Goal: Information Seeking & Learning: Learn about a topic

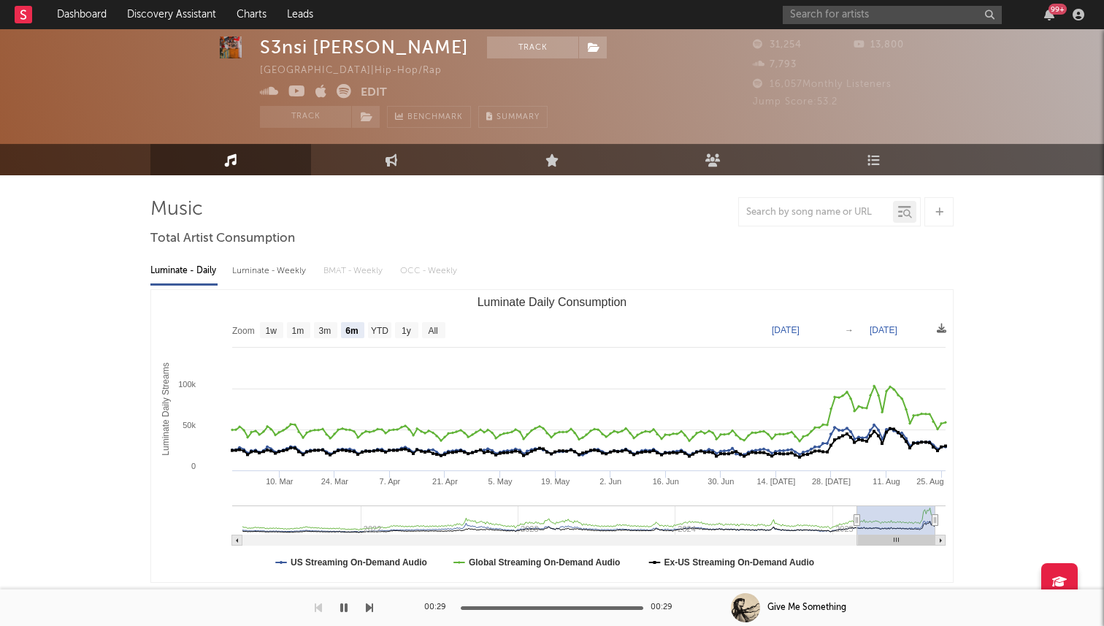
select select "6m"
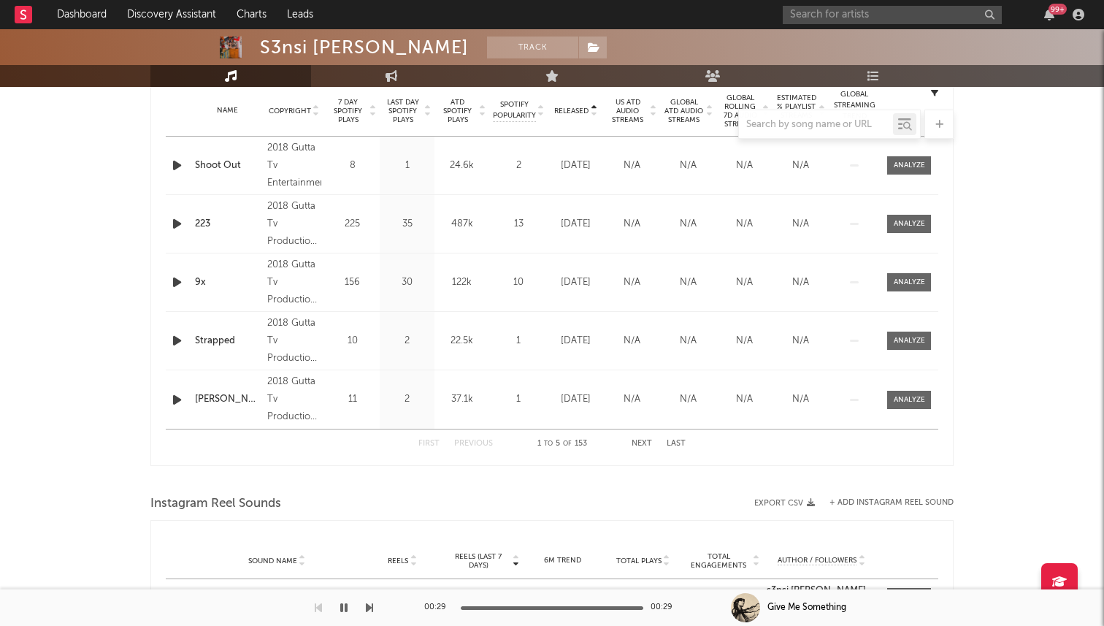
scroll to position [582, 0]
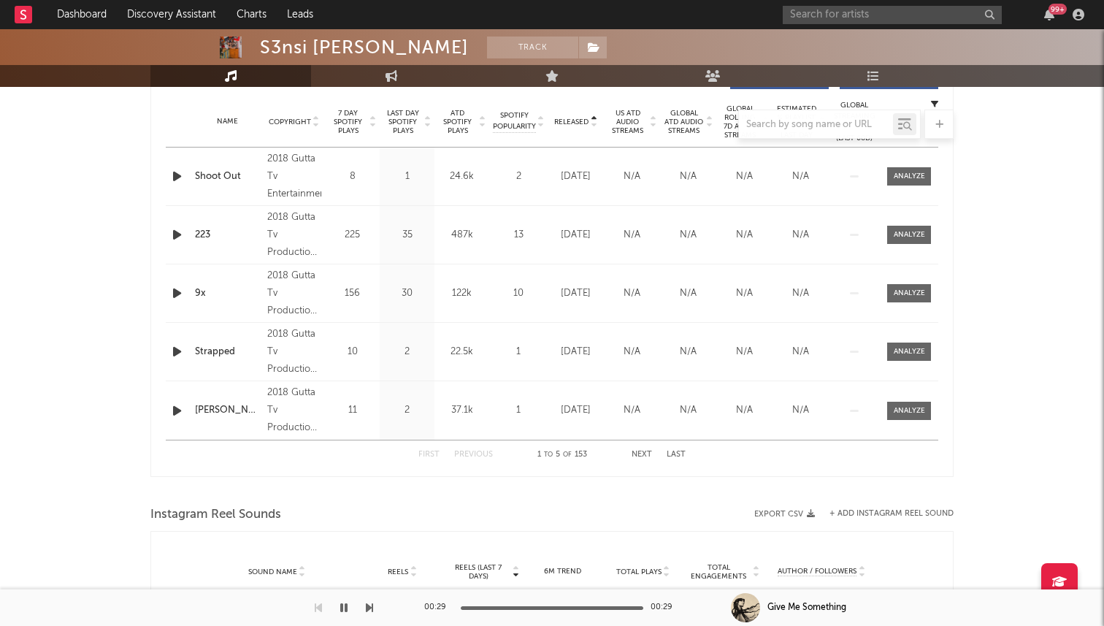
click at [572, 126] on div at bounding box center [551, 124] width 803 height 29
click at [575, 118] on div at bounding box center [551, 124] width 803 height 29
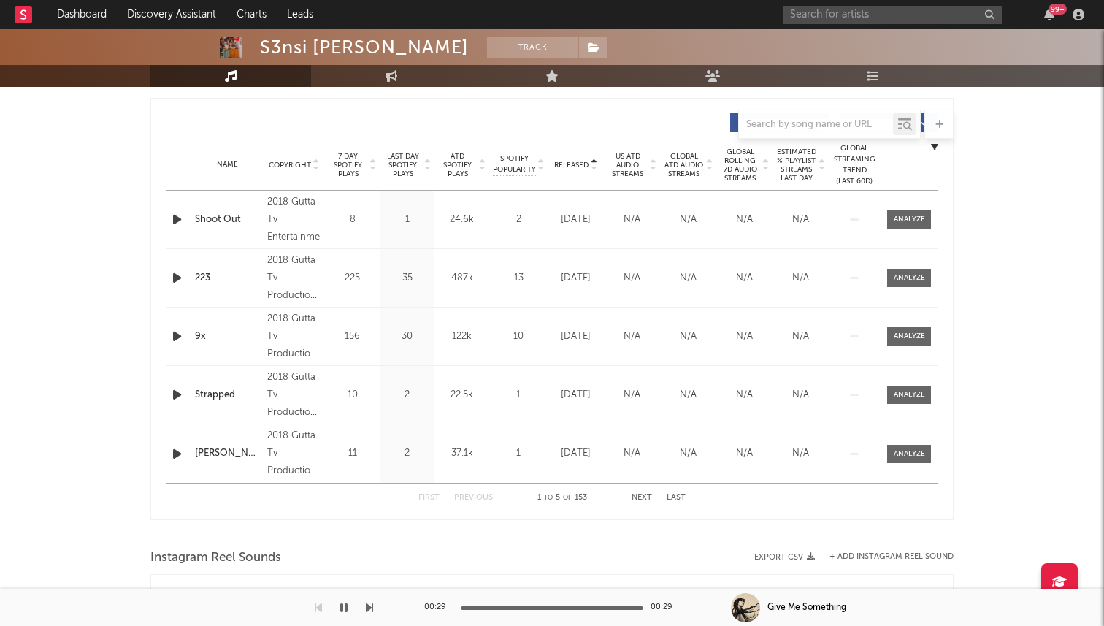
click at [584, 165] on span "Released" at bounding box center [571, 165] width 34 height 9
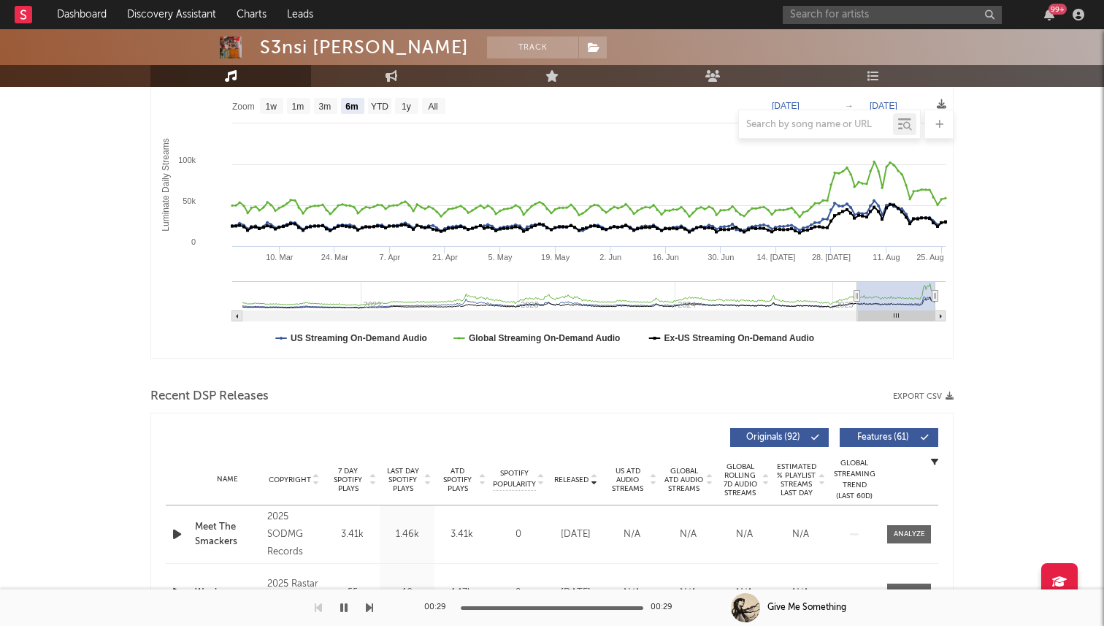
scroll to position [0, 0]
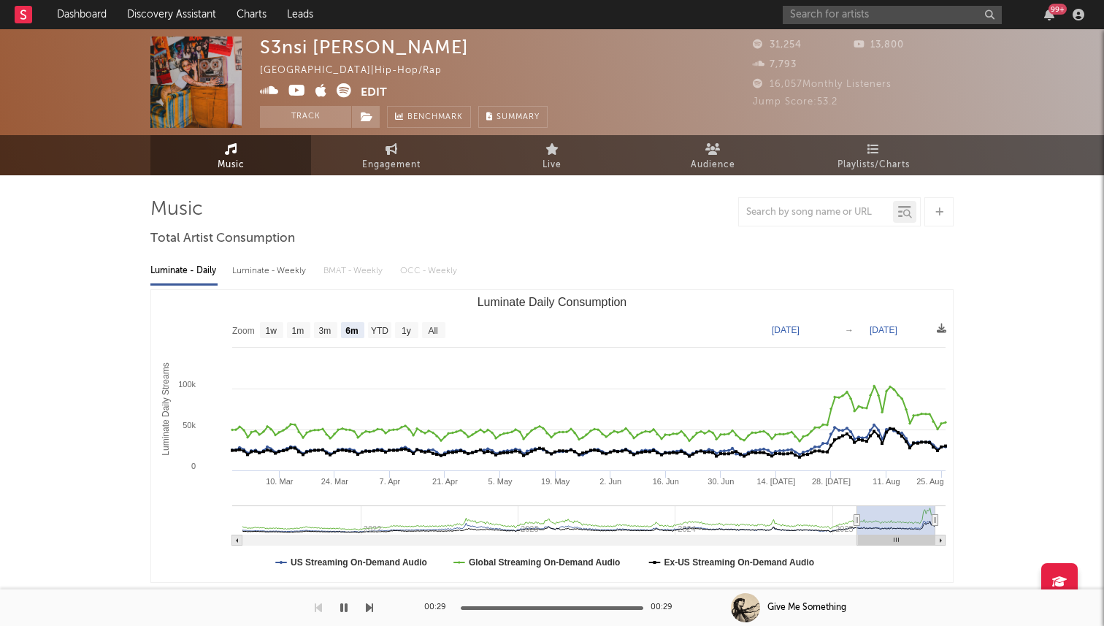
click at [341, 91] on icon at bounding box center [344, 90] width 15 height 15
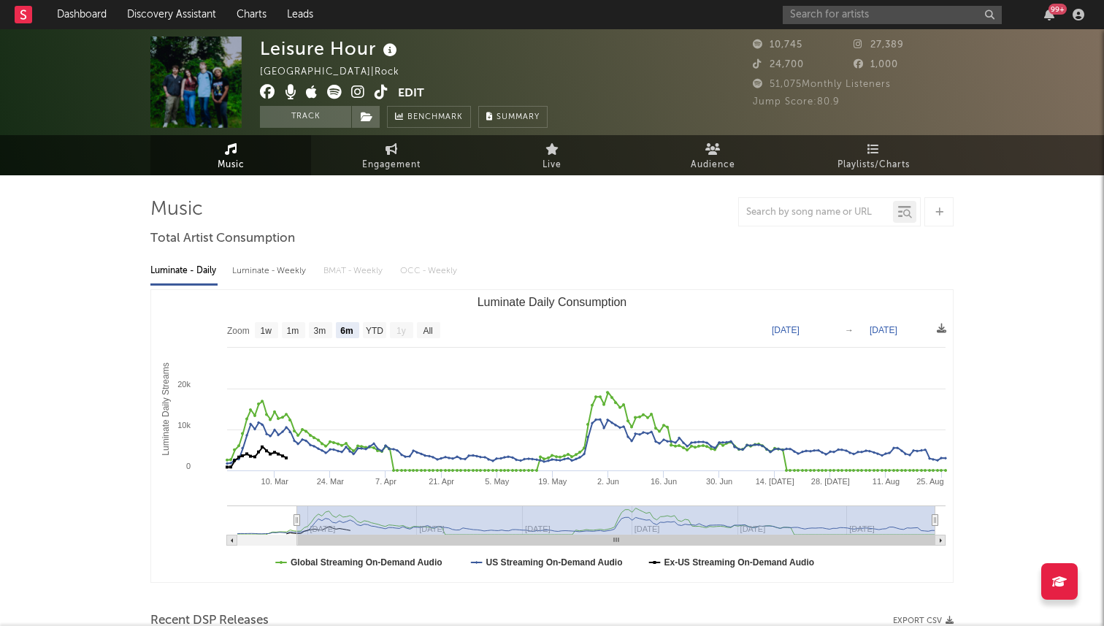
select select "6m"
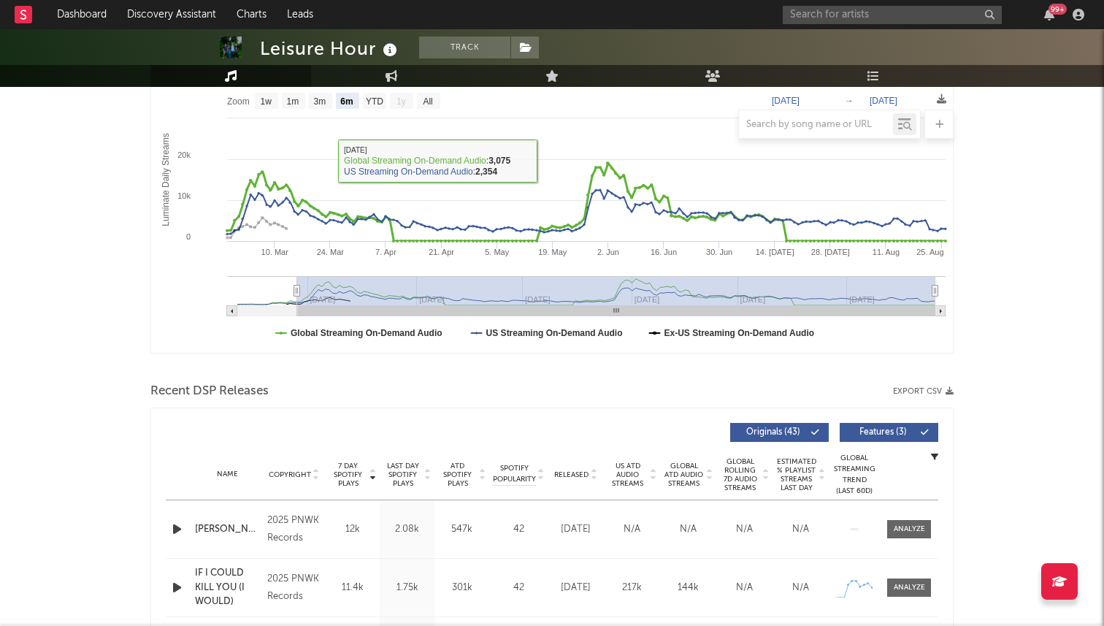
scroll to position [467, 0]
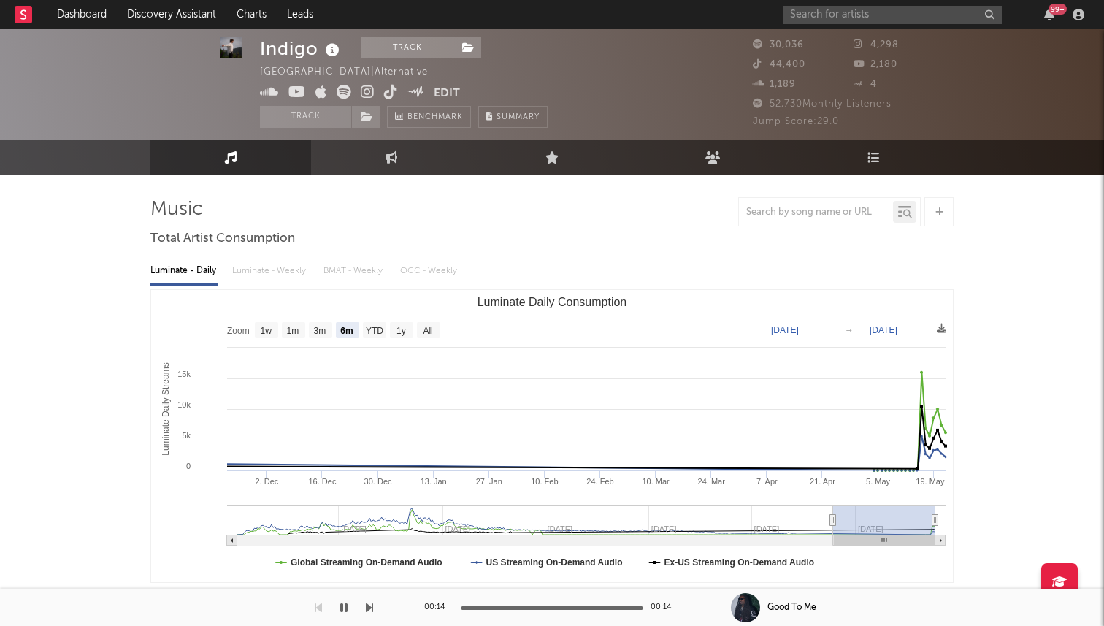
select select "6m"
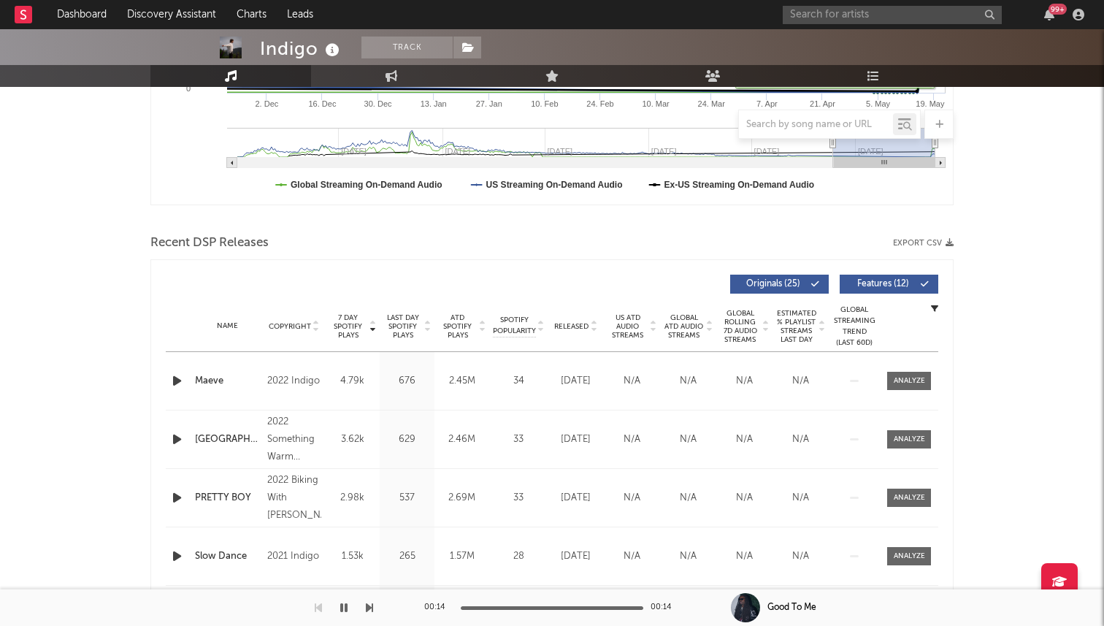
scroll to position [491, 0]
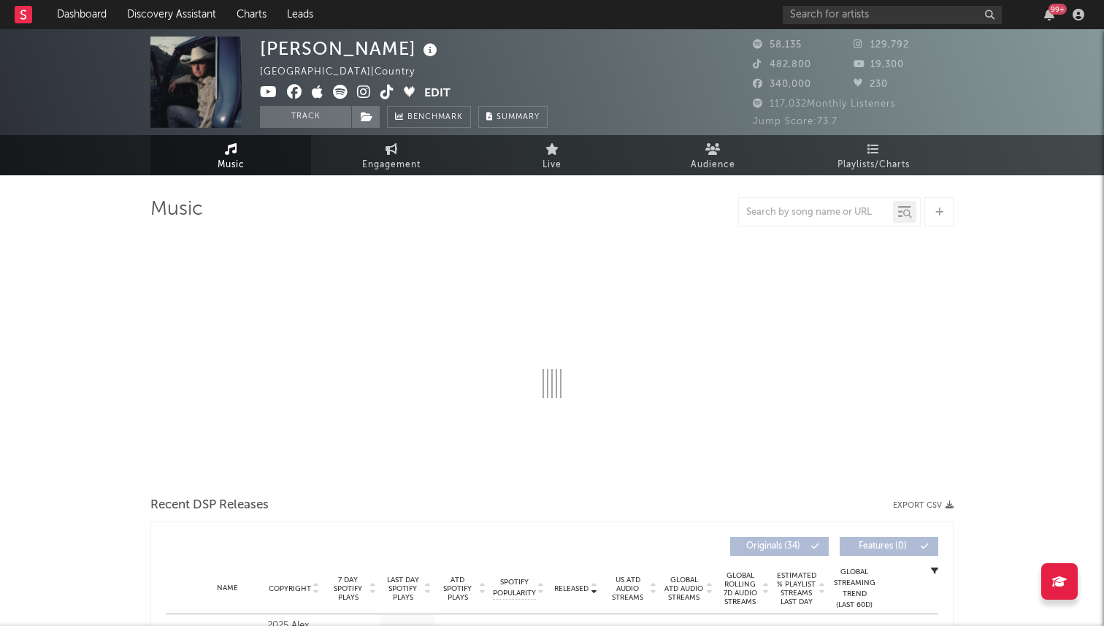
select select "6m"
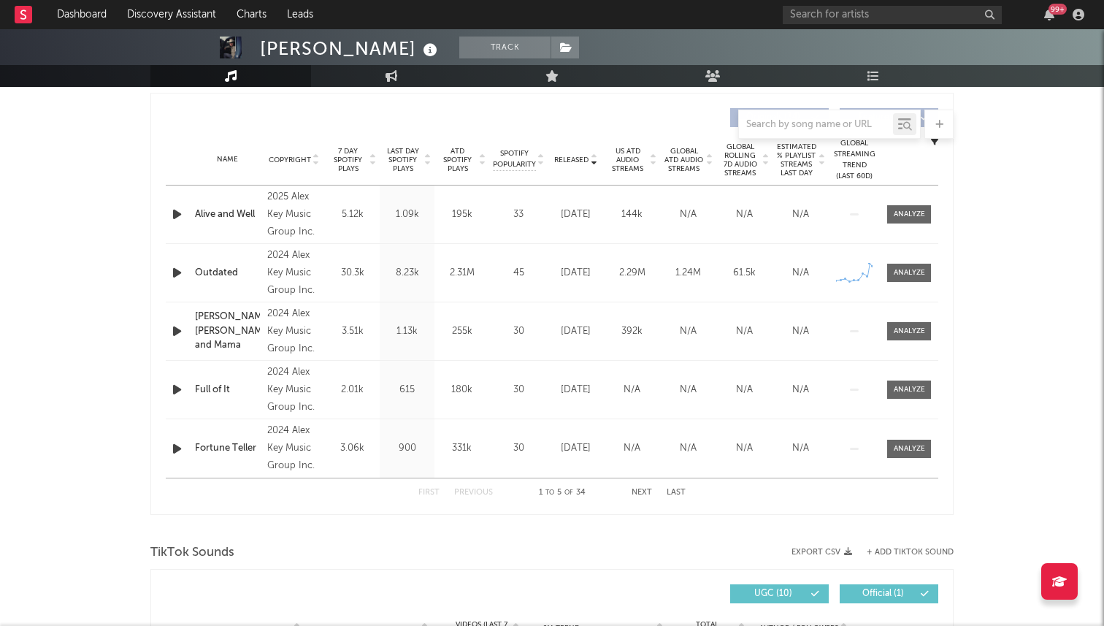
scroll to position [538, 0]
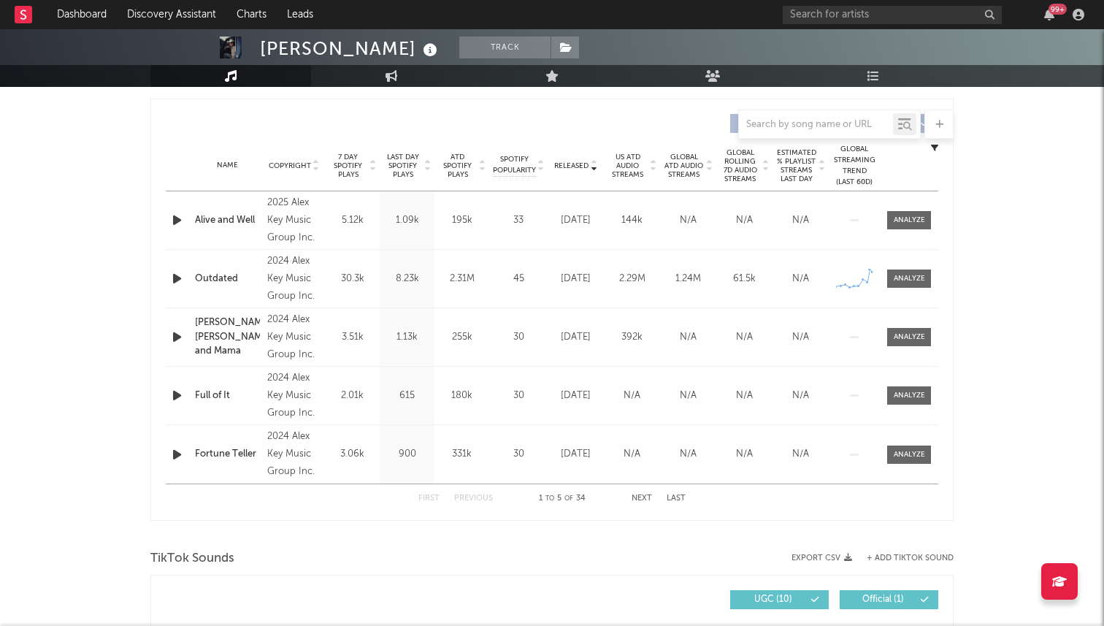
click at [914, 290] on div "Name Outdated Copyright 2024 Alex Key Music Group Inc. Label Alex Key Music Gro…" at bounding box center [552, 279] width 772 height 58
click at [899, 285] on span at bounding box center [909, 278] width 44 height 18
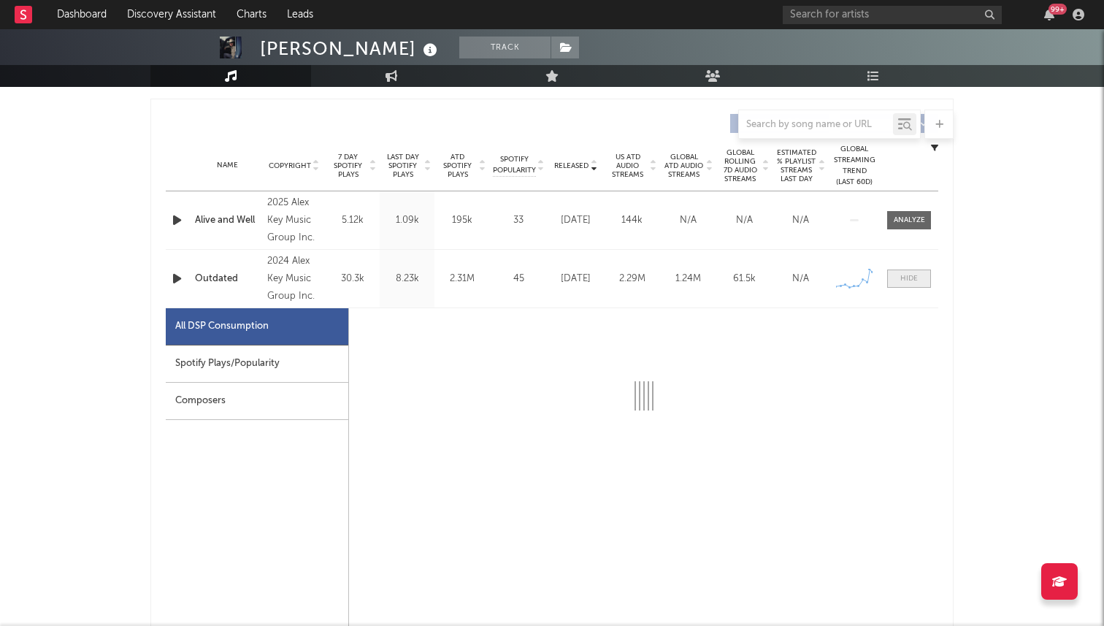
select select "6m"
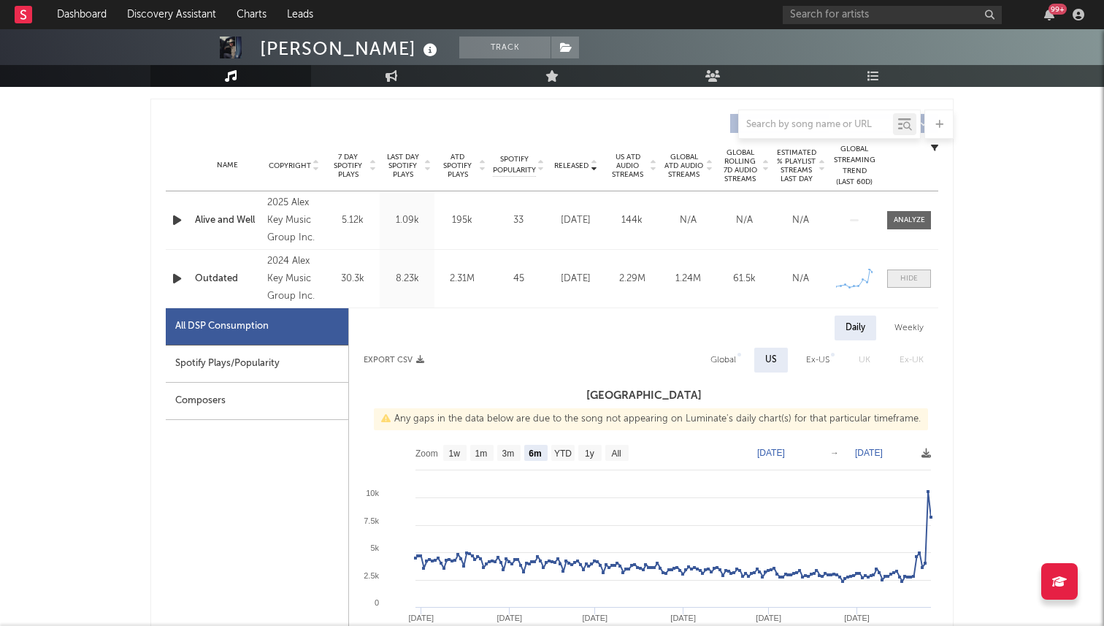
click at [899, 285] on span at bounding box center [909, 278] width 44 height 18
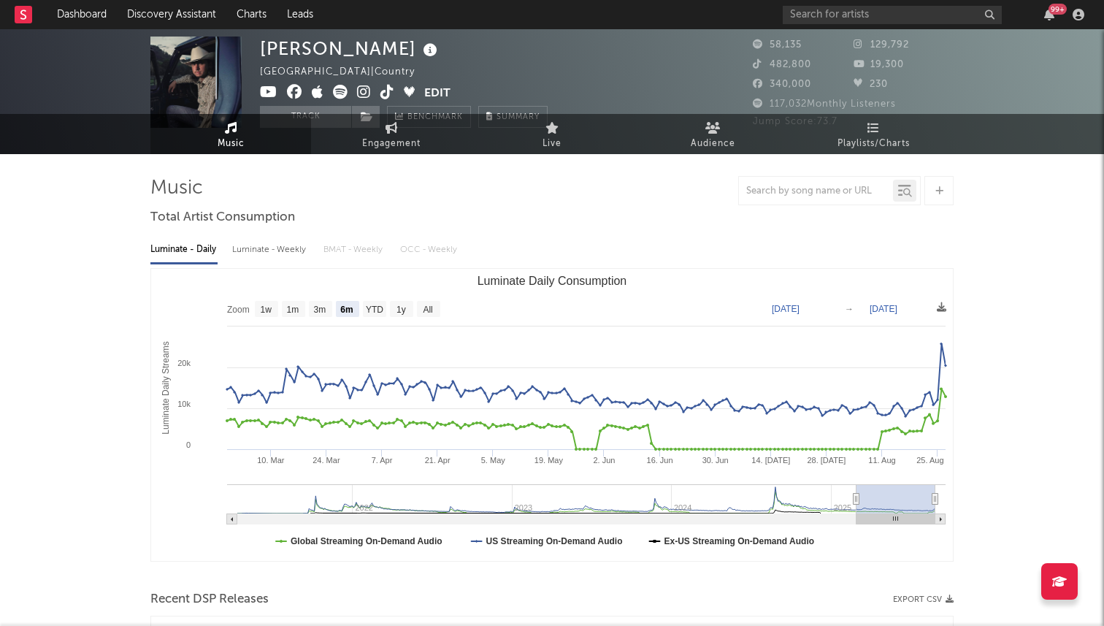
scroll to position [0, 0]
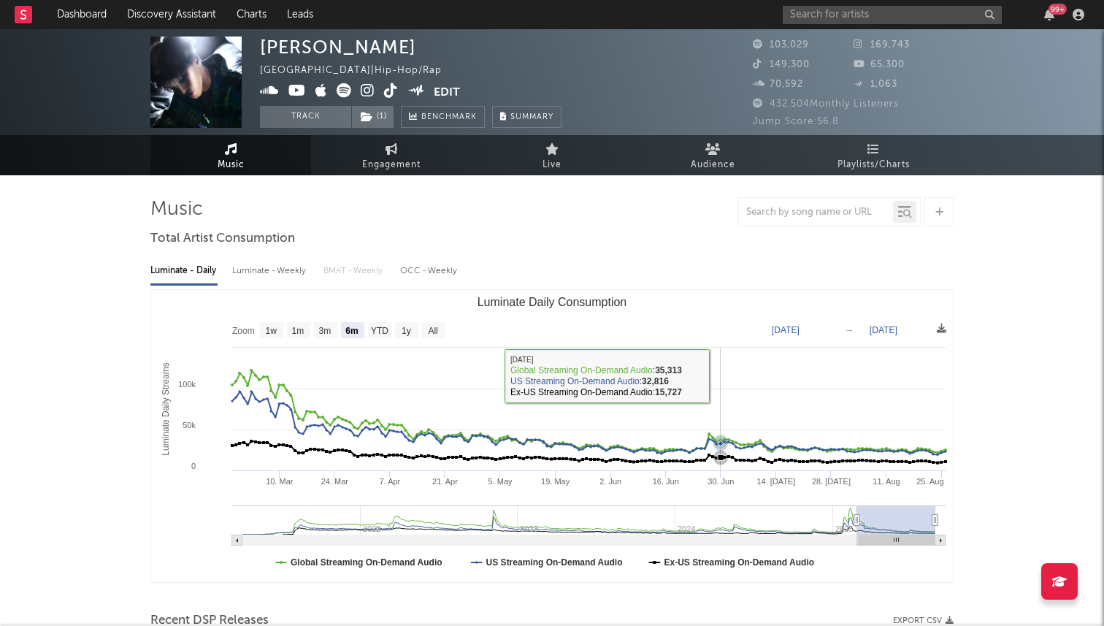
select select "6m"
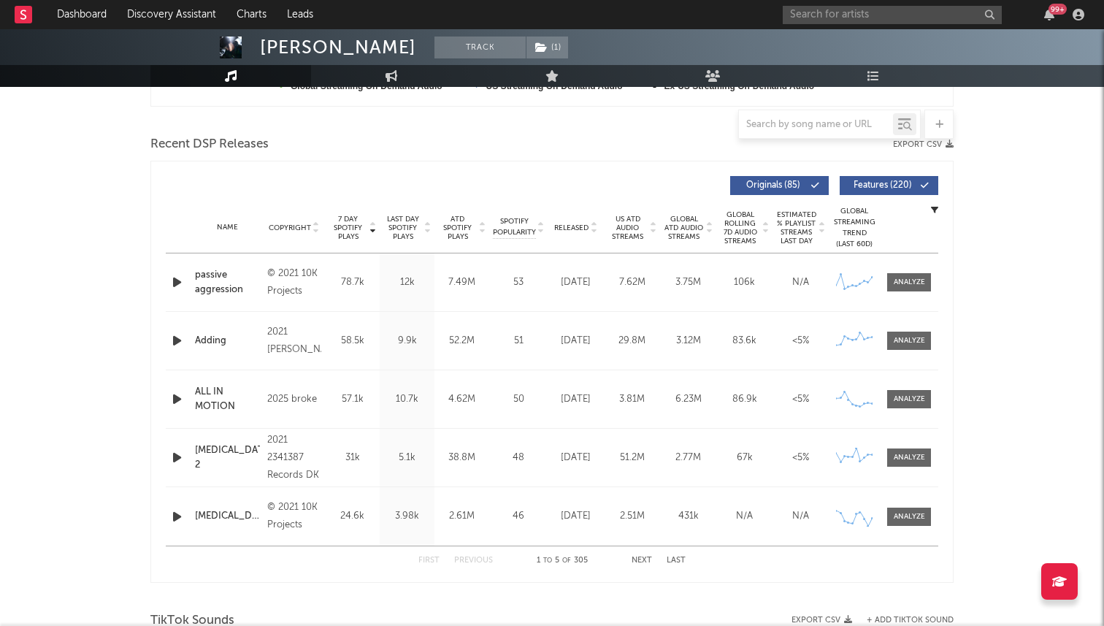
scroll to position [480, 0]
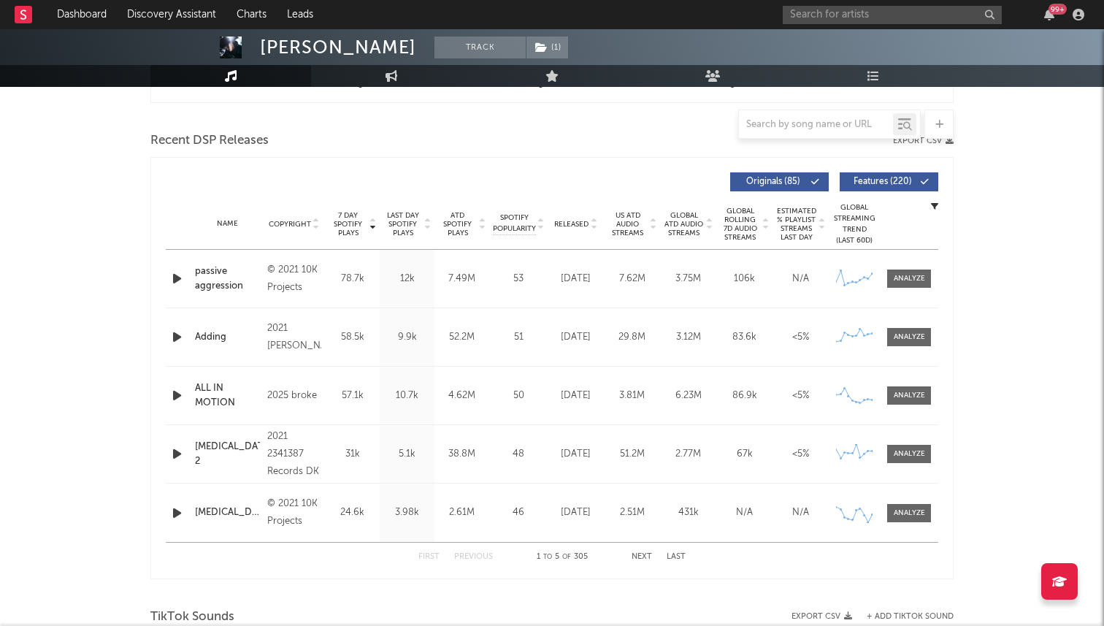
click at [566, 220] on span "Released" at bounding box center [571, 224] width 34 height 9
select select "1w"
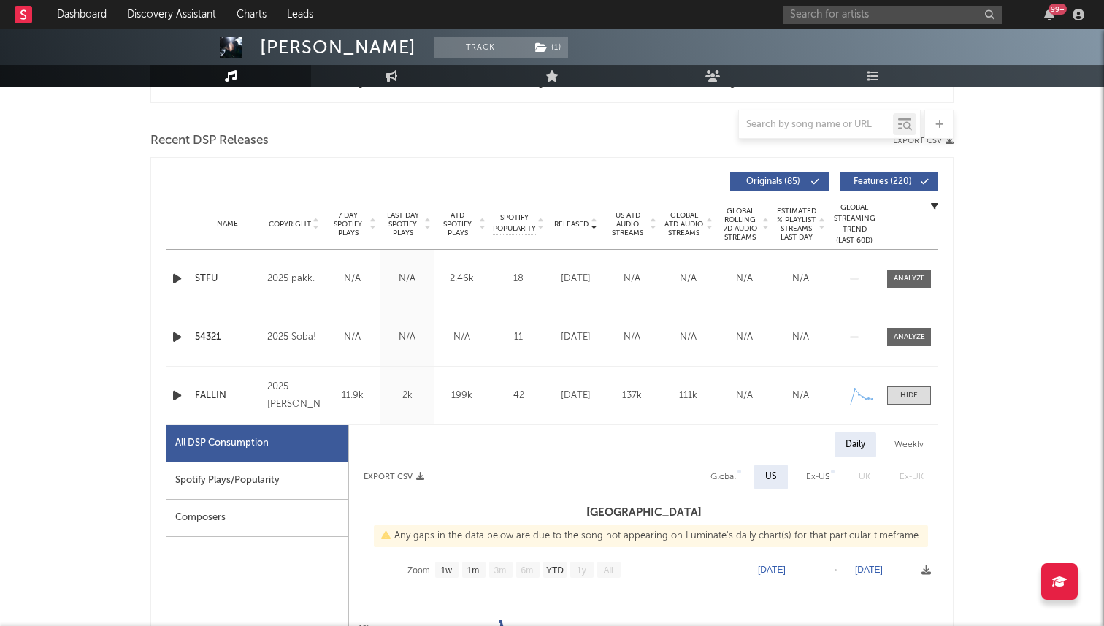
click at [350, 220] on span "7 Day Spotify Plays" at bounding box center [348, 224] width 39 height 26
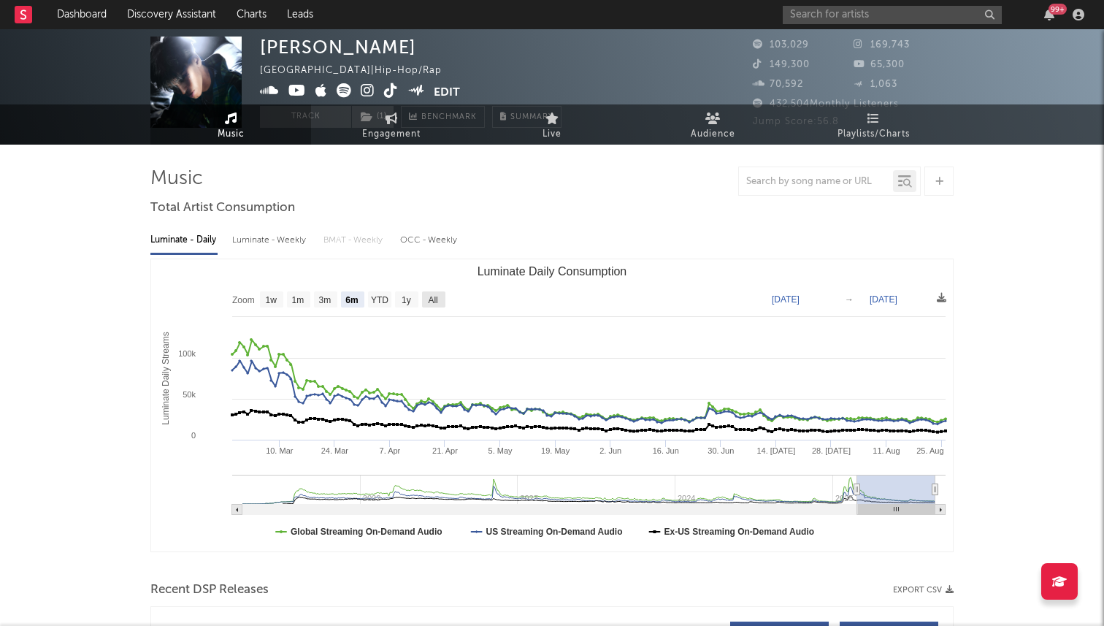
scroll to position [0, 0]
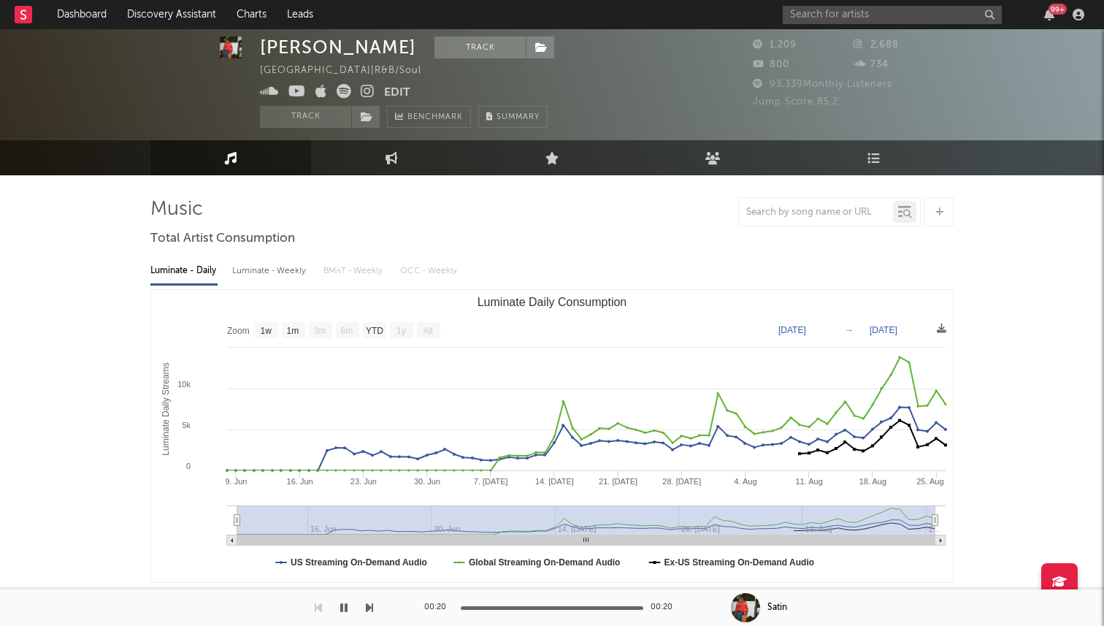
select select "1w"
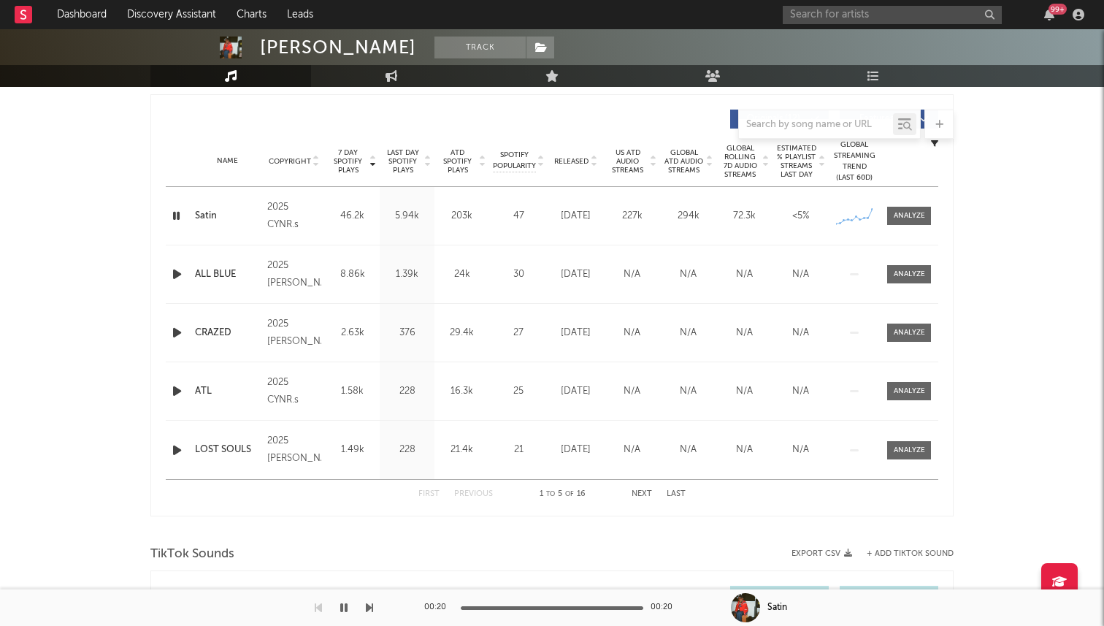
scroll to position [604, 0]
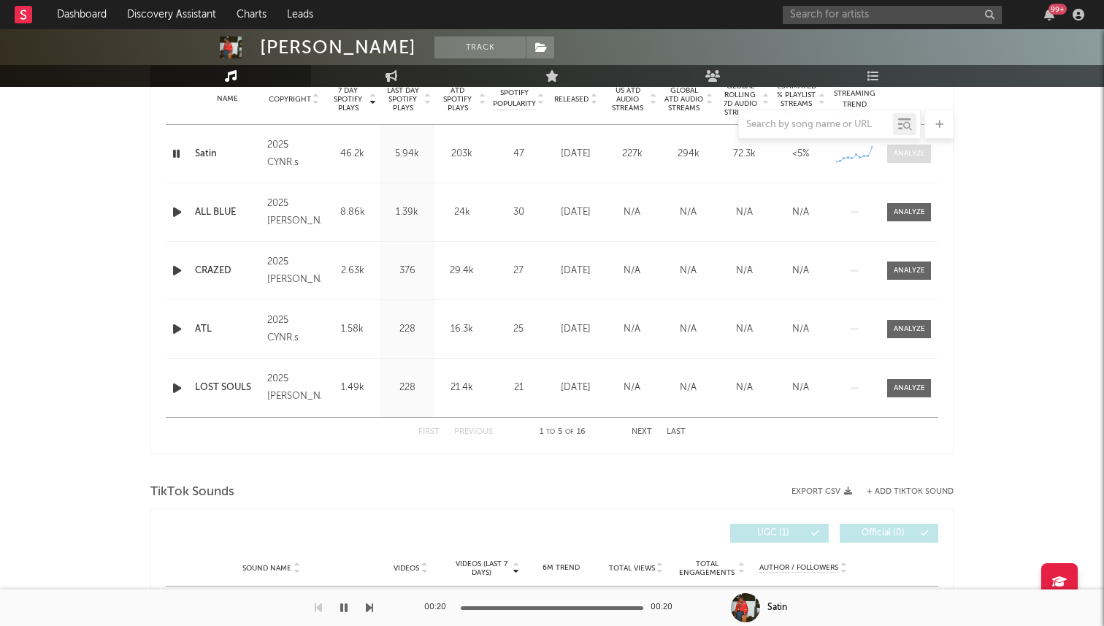
click at [907, 161] on span at bounding box center [909, 154] width 44 height 18
select select "1w"
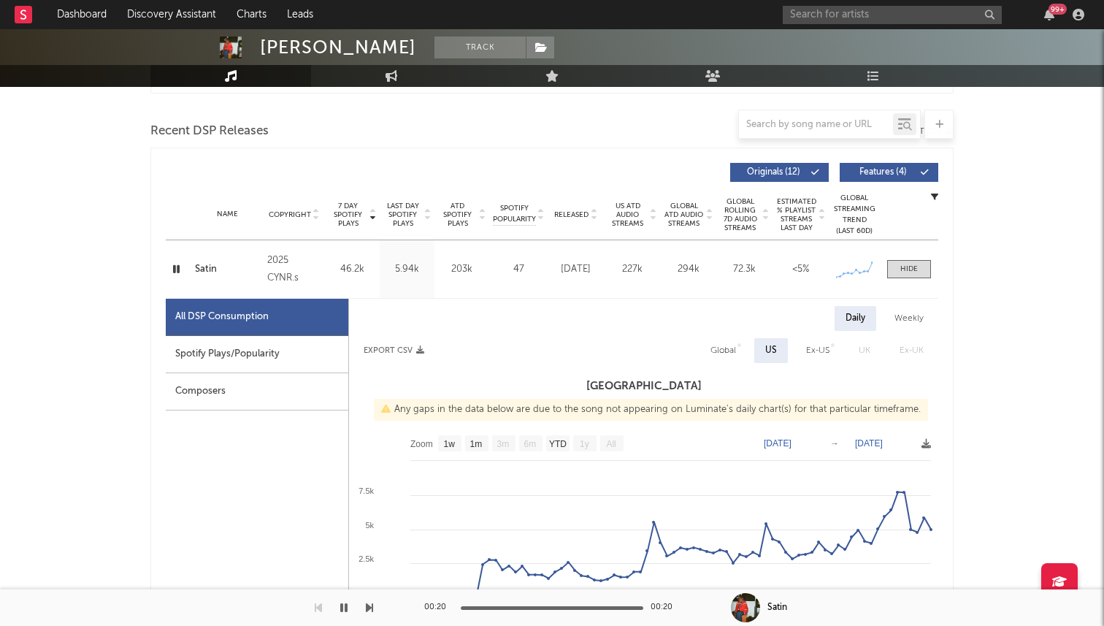
scroll to position [410, 0]
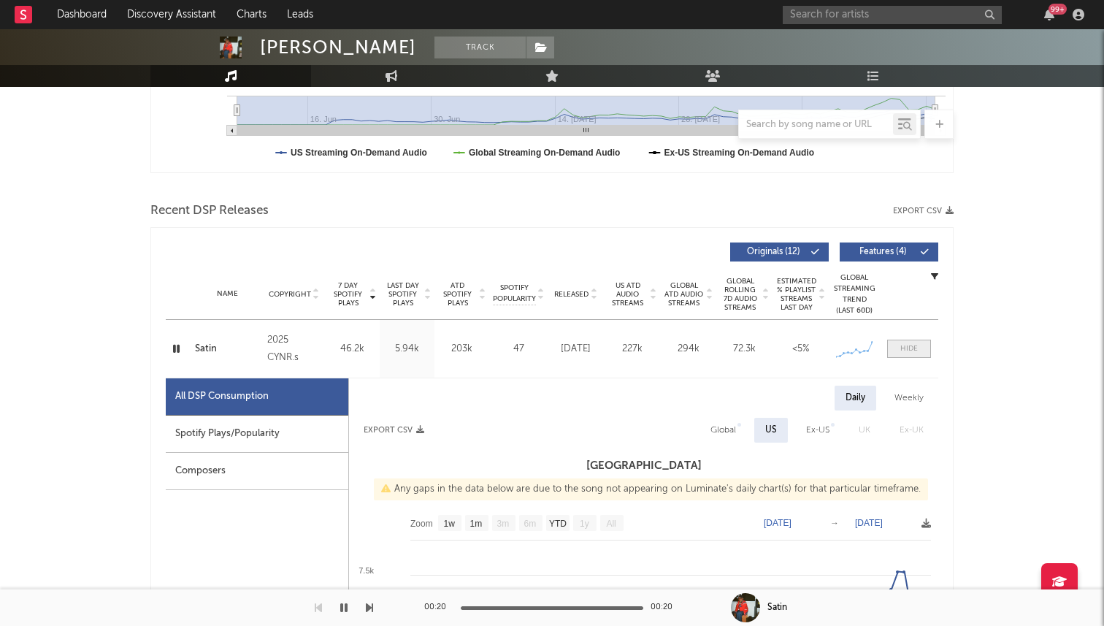
click at [908, 351] on div at bounding box center [909, 348] width 18 height 11
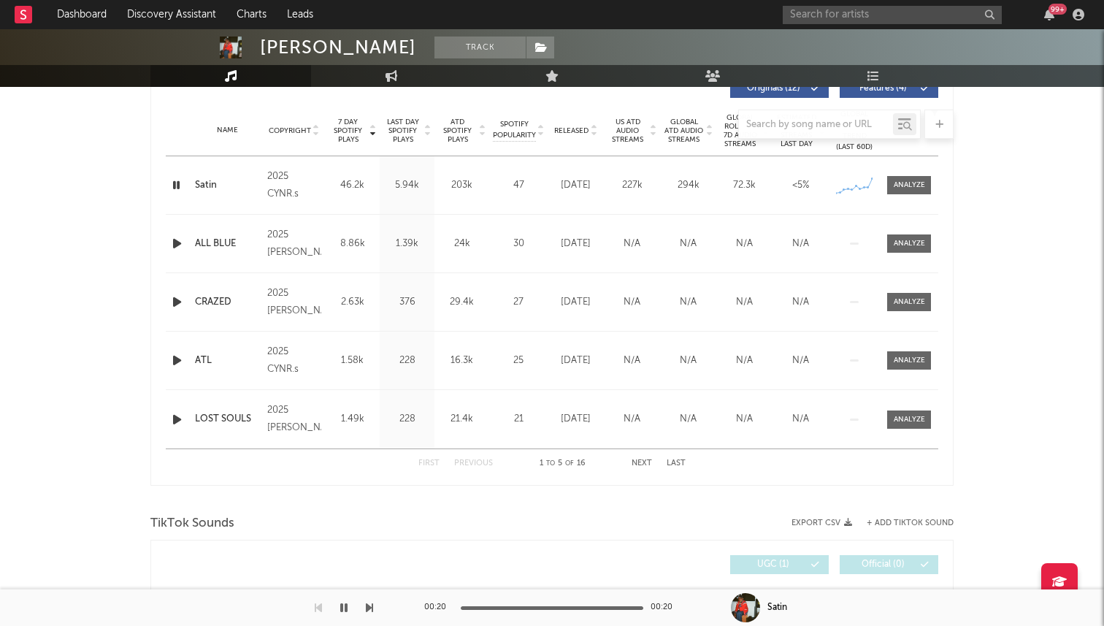
scroll to position [500, 0]
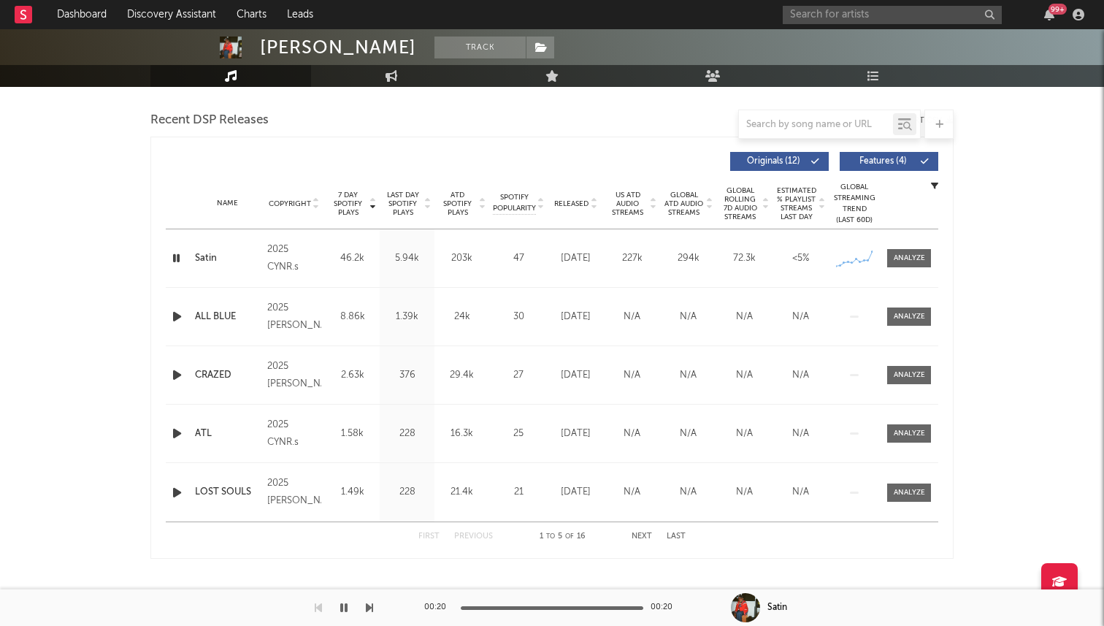
click at [177, 257] on icon "button" at bounding box center [176, 258] width 14 height 18
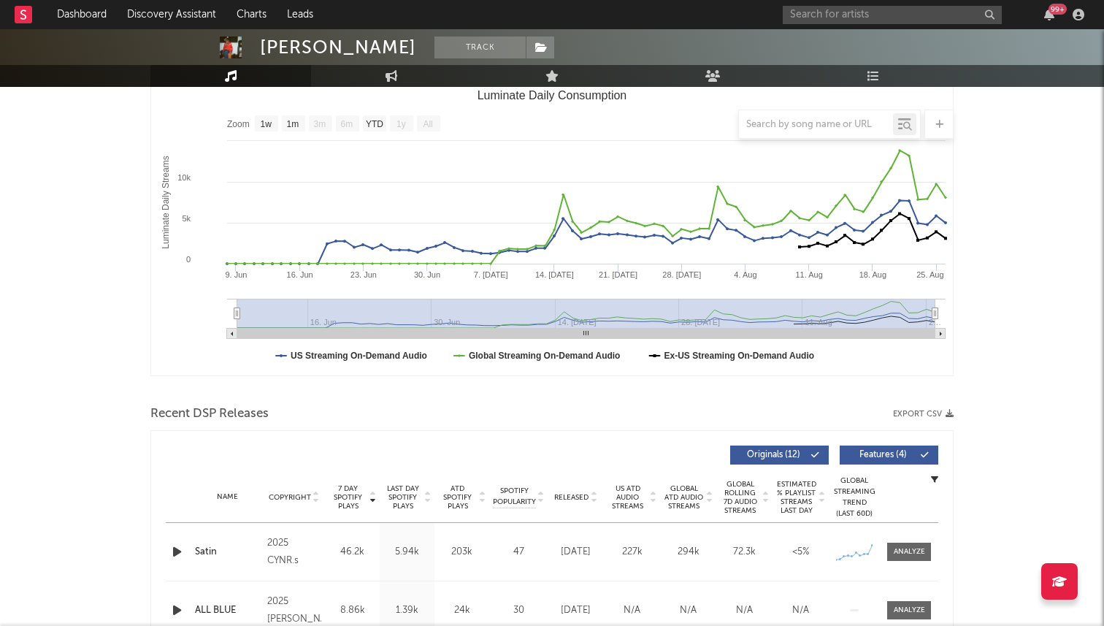
scroll to position [0, 0]
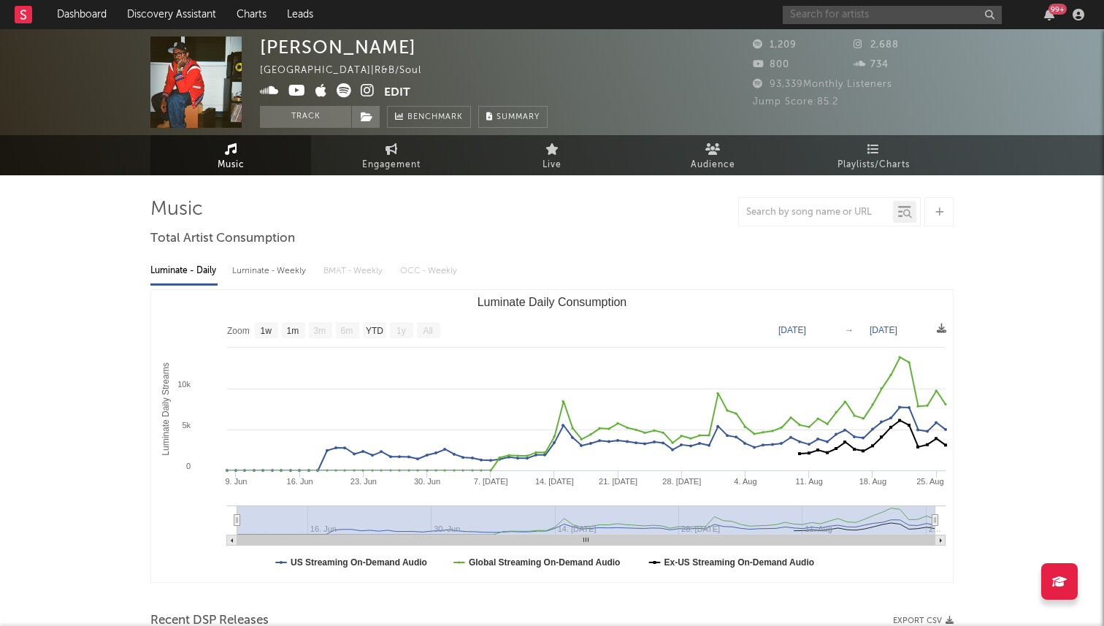
click at [868, 18] on input "text" at bounding box center [892, 15] width 219 height 18
type input "a"
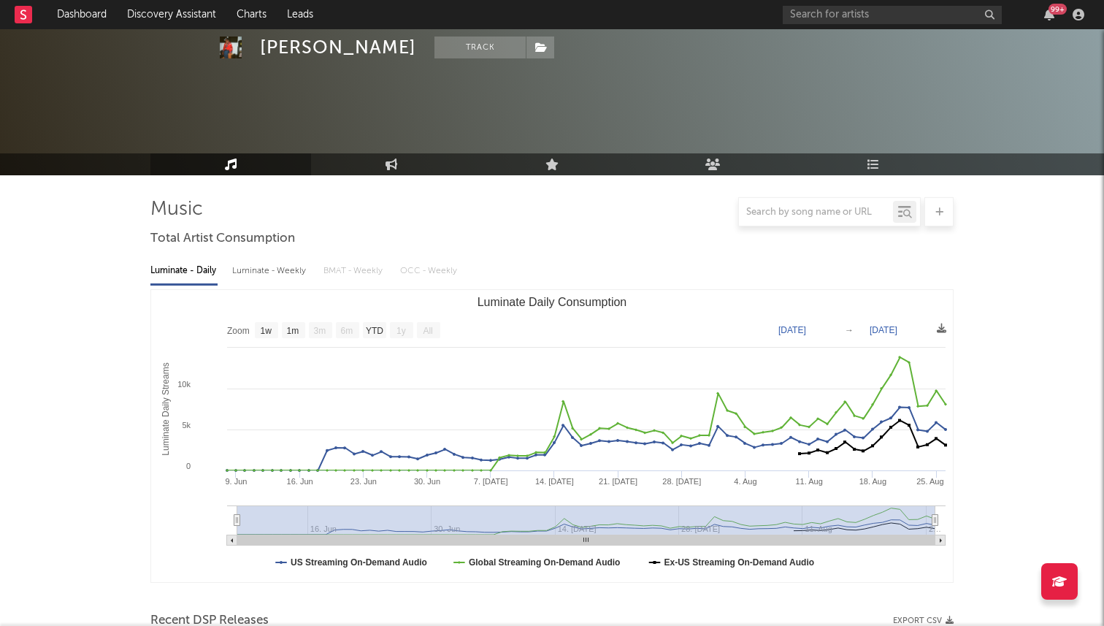
select select "1w"
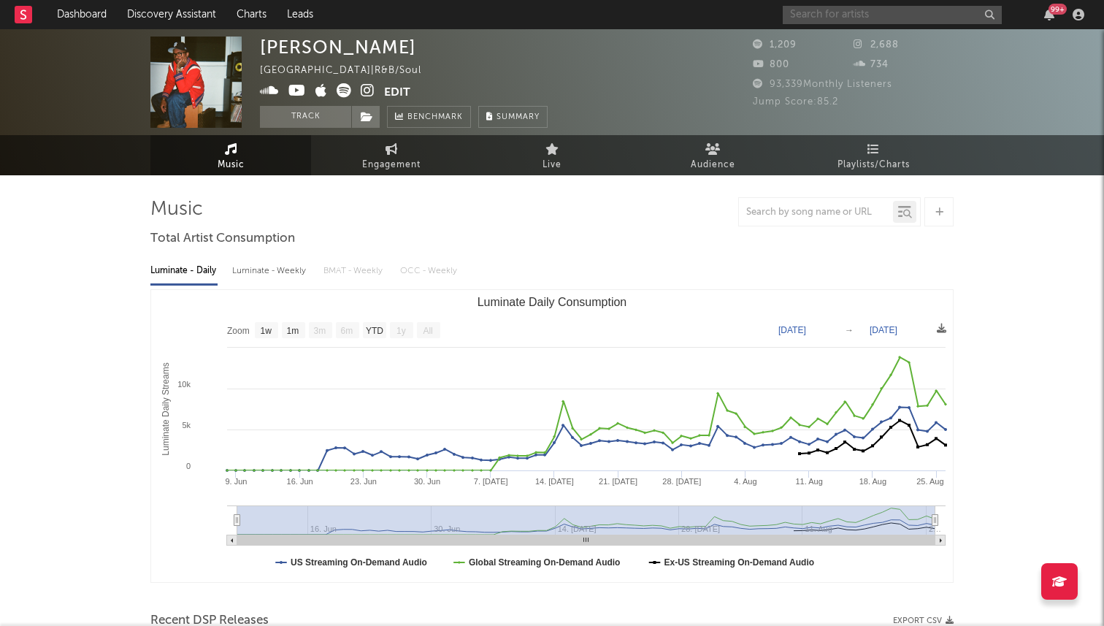
click at [829, 13] on input "text" at bounding box center [892, 15] width 219 height 18
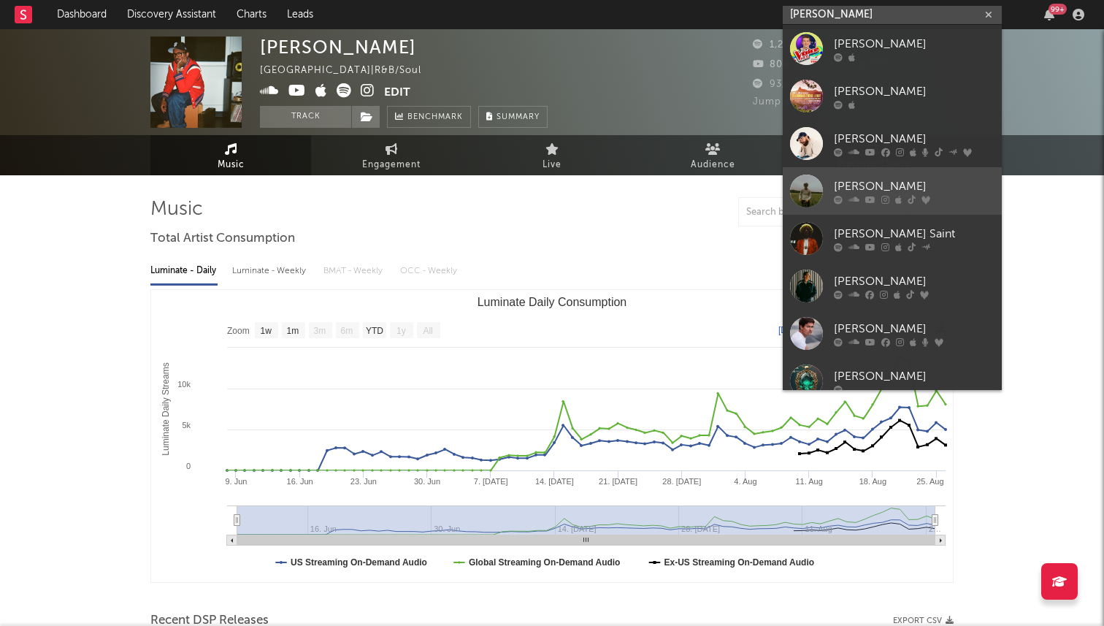
type input "[PERSON_NAME]"
click at [814, 177] on div at bounding box center [806, 190] width 33 height 33
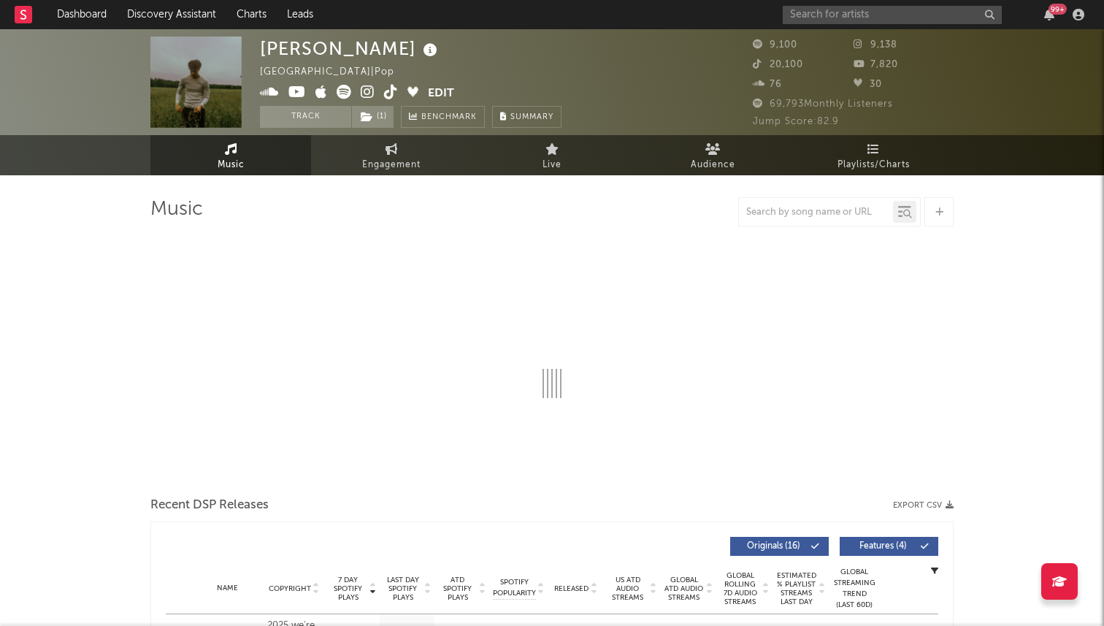
select select "6m"
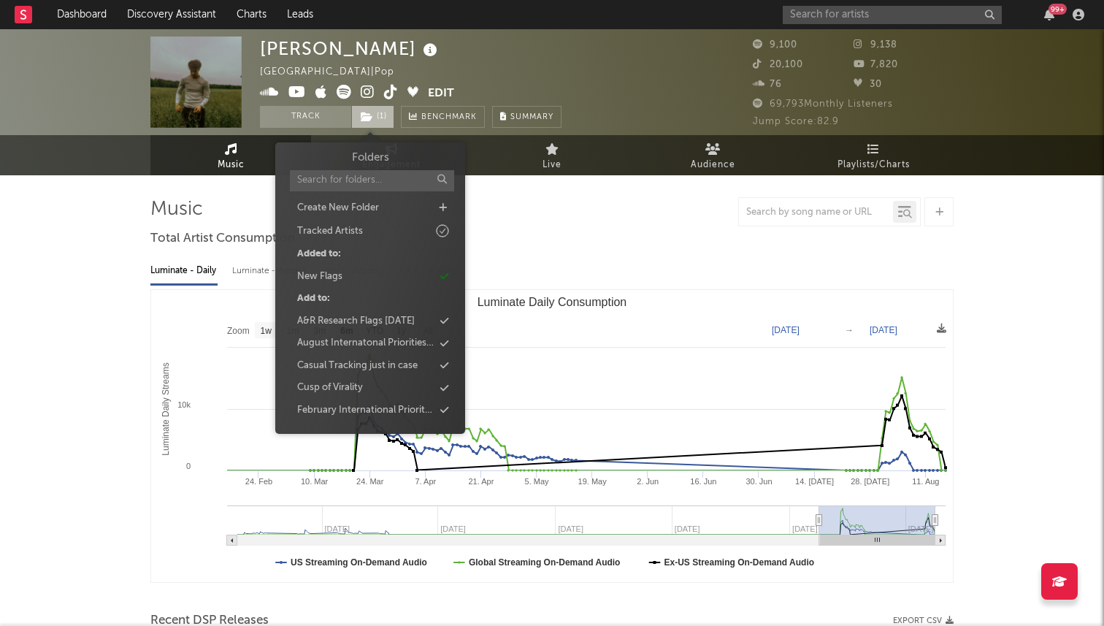
click at [375, 118] on span "( 1 )" at bounding box center [372, 117] width 43 height 22
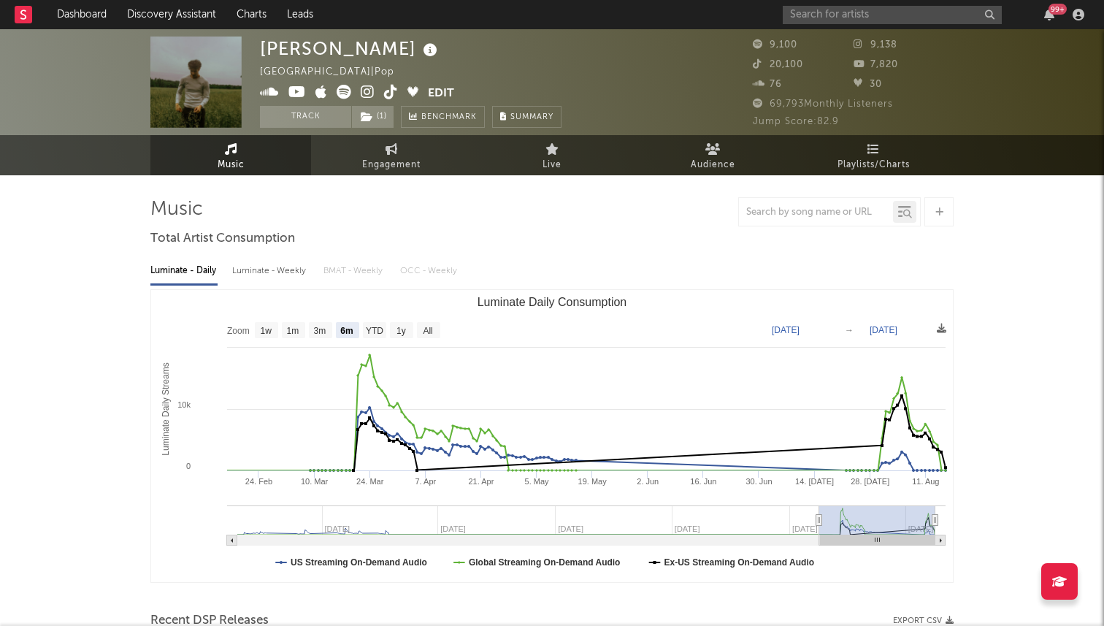
click at [395, 86] on icon at bounding box center [391, 92] width 14 height 15
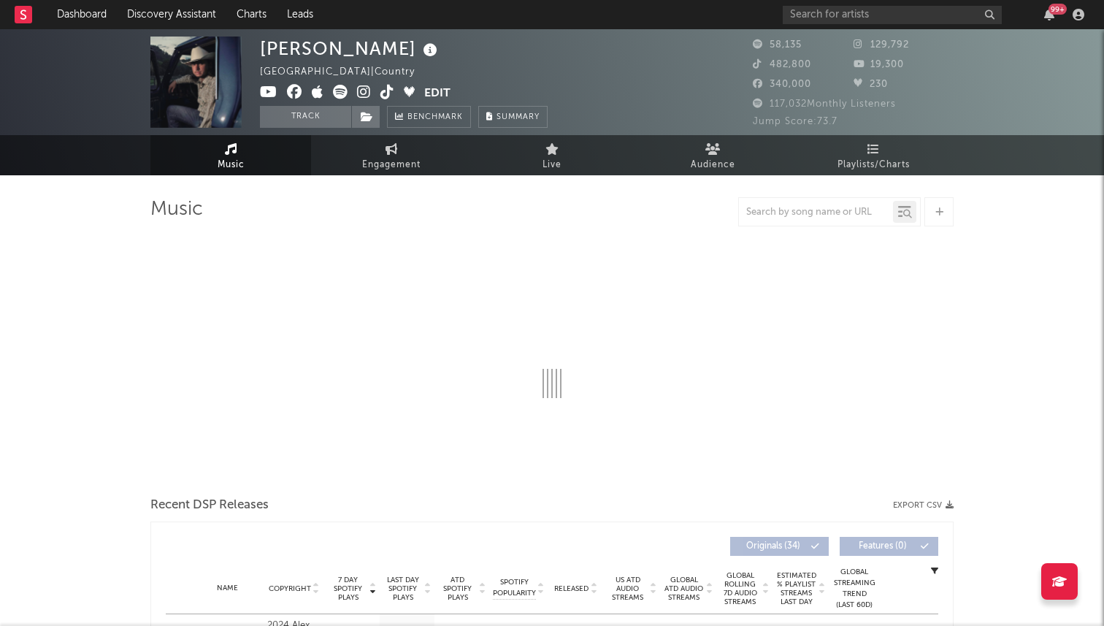
select select "6m"
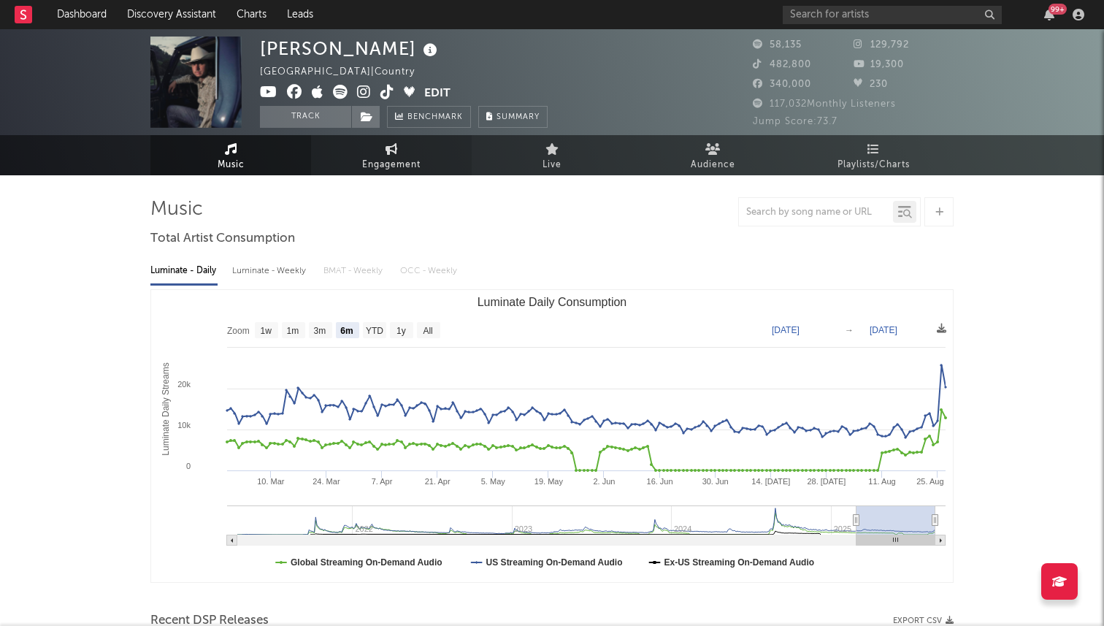
click at [380, 160] on span "Engagement" at bounding box center [391, 165] width 58 height 18
select select "1w"
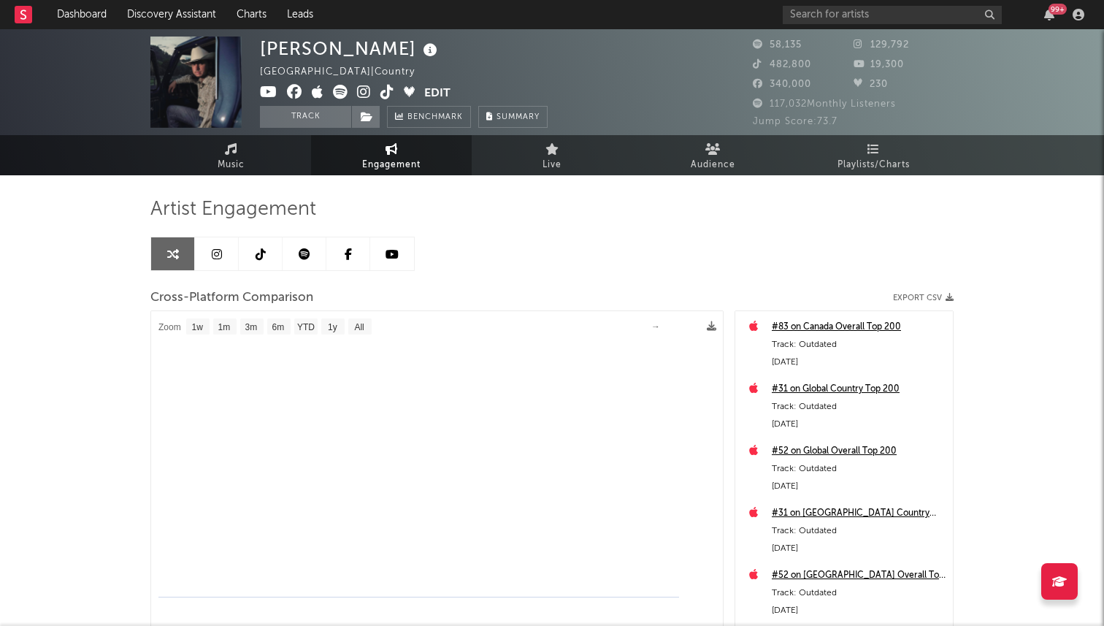
select select "1m"
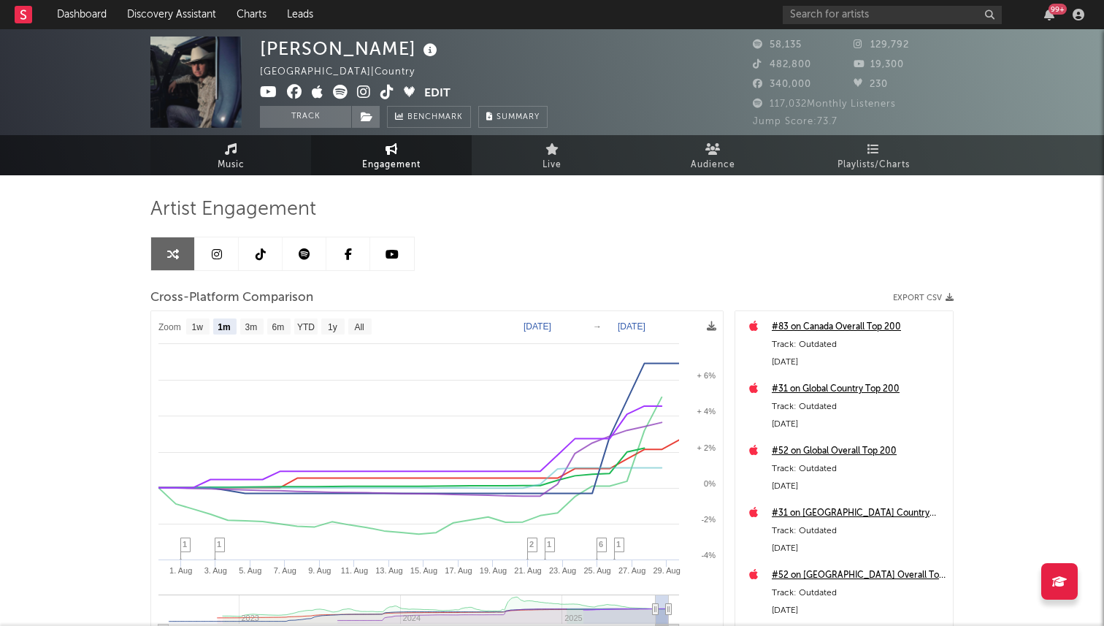
click at [270, 166] on link "Music" at bounding box center [230, 155] width 161 height 40
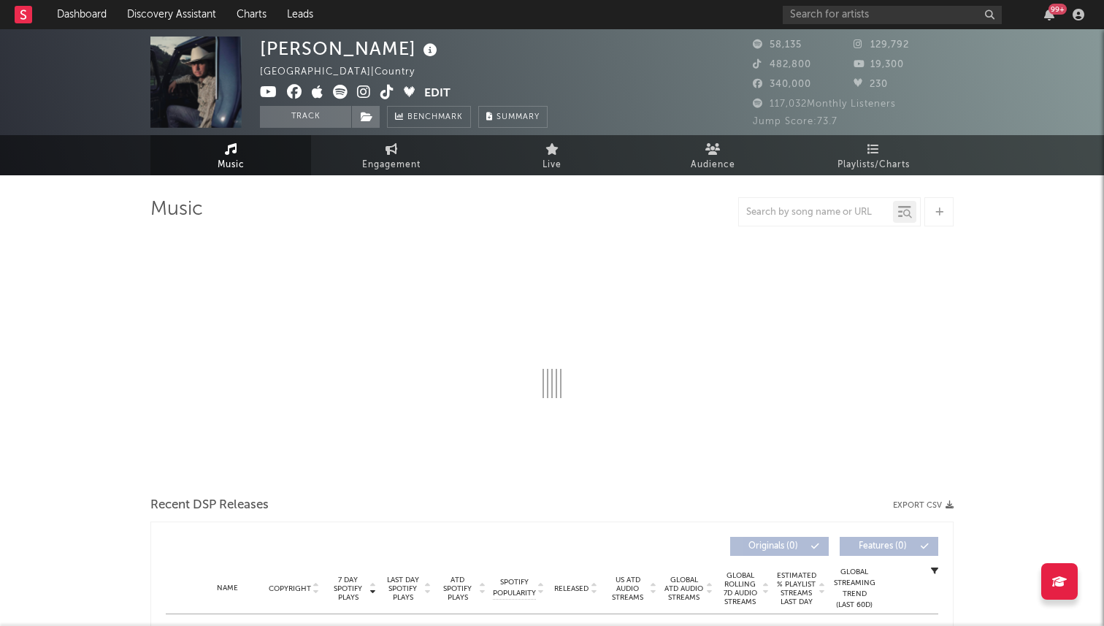
click at [385, 92] on icon at bounding box center [387, 92] width 14 height 15
select select "6m"
